Goal: Find specific page/section

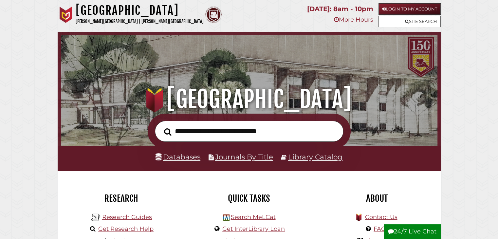
scroll to position [124, 373]
type input "*"
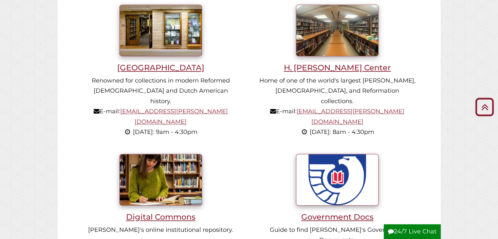
scroll to position [491, 0]
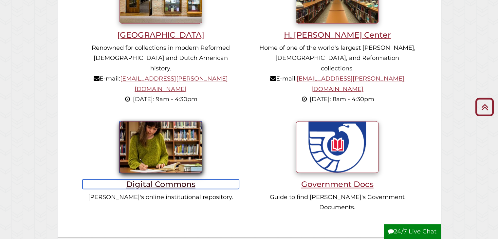
click at [181, 179] on h3 "Digital Commons" at bounding box center [160, 183] width 157 height 9
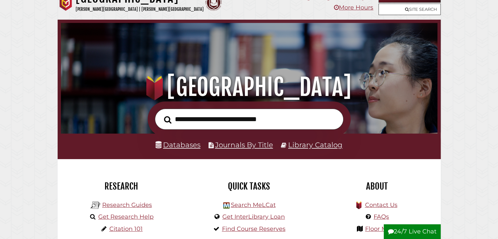
scroll to position [124, 373]
click at [311, 142] on link "Library Catalog" at bounding box center [315, 144] width 54 height 9
